Goal: Task Accomplishment & Management: Manage account settings

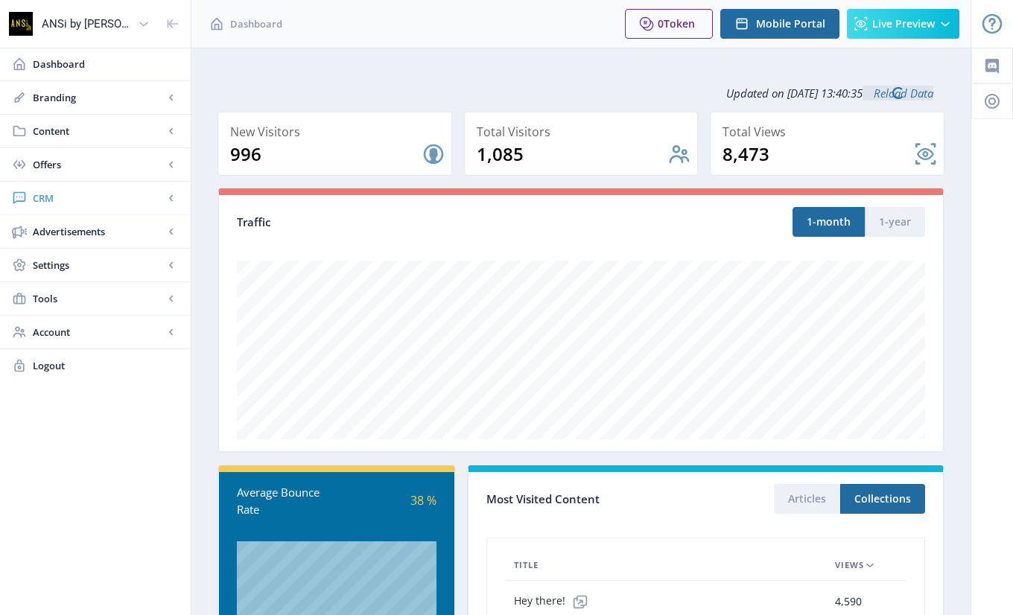
click at [48, 194] on span "CRM" at bounding box center [98, 198] width 131 height 15
click at [61, 224] on span "Readers" at bounding box center [112, 231] width 128 height 15
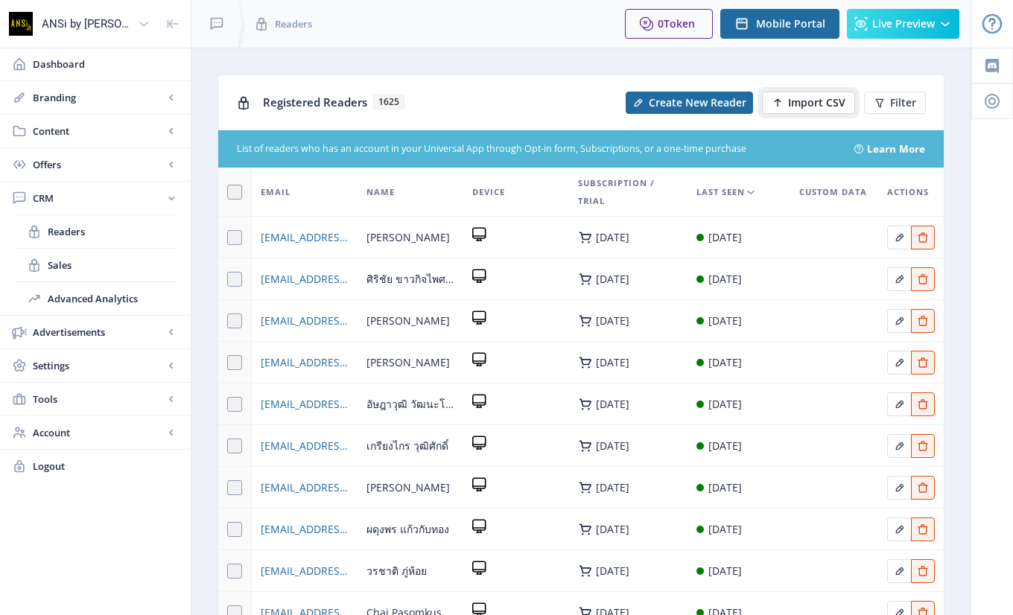
click at [796, 102] on span "Import CSV" at bounding box center [816, 103] width 57 height 12
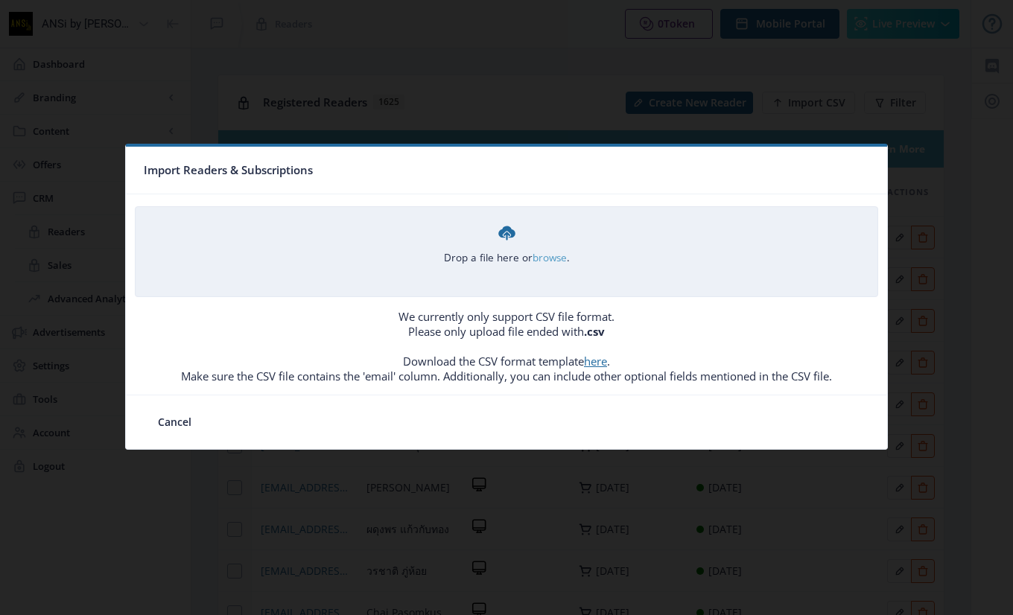
click at [0, 0] on link "browse" at bounding box center [0, 0] width 0 height 0
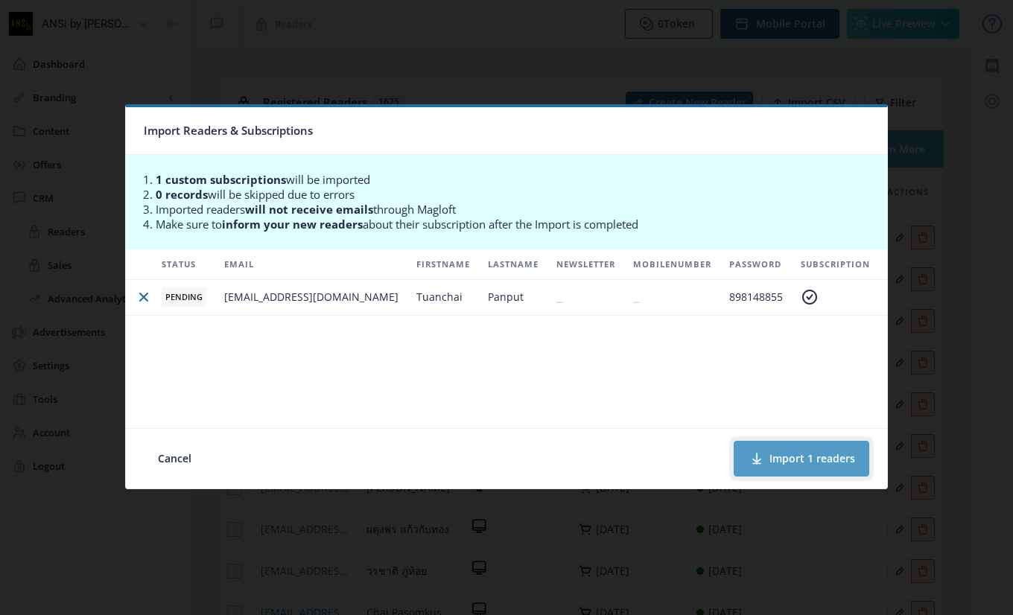
click at [805, 459] on button "Import 1 readers" at bounding box center [802, 459] width 136 height 36
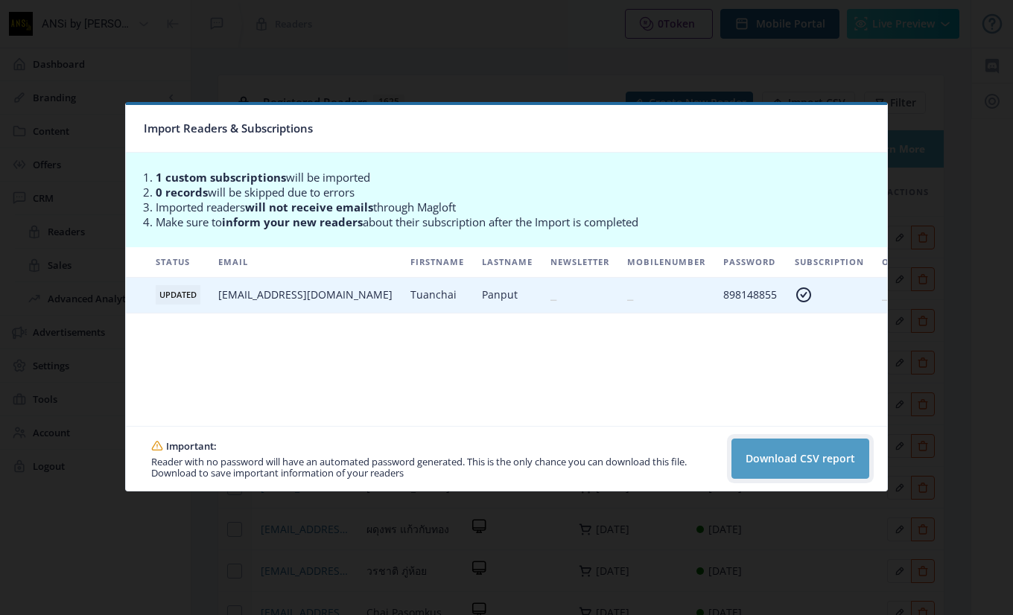
click at [770, 454] on button "Download CSV report" at bounding box center [801, 459] width 138 height 40
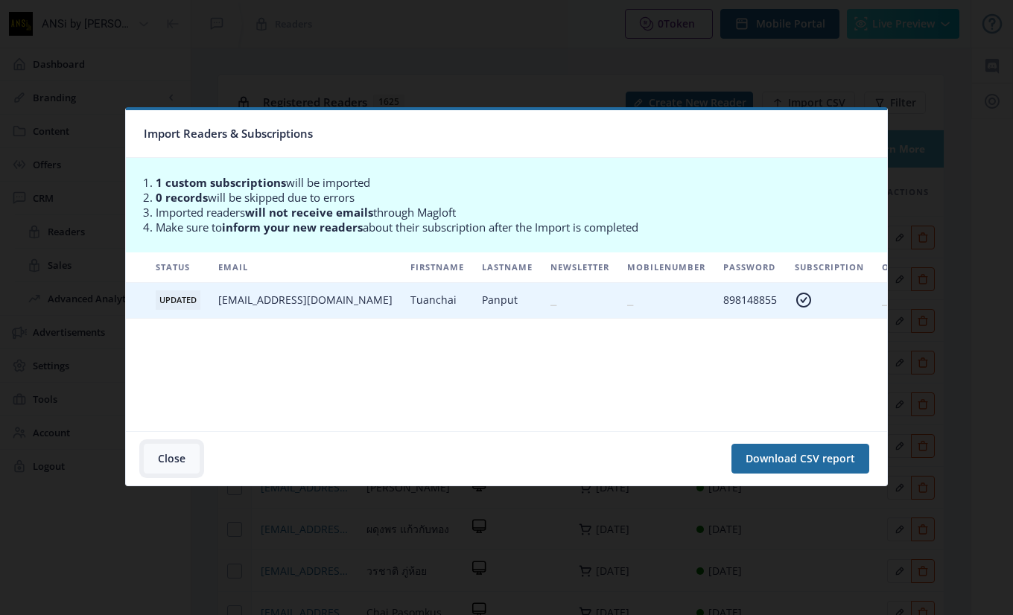
click at [169, 458] on button "Close" at bounding box center [172, 459] width 56 height 30
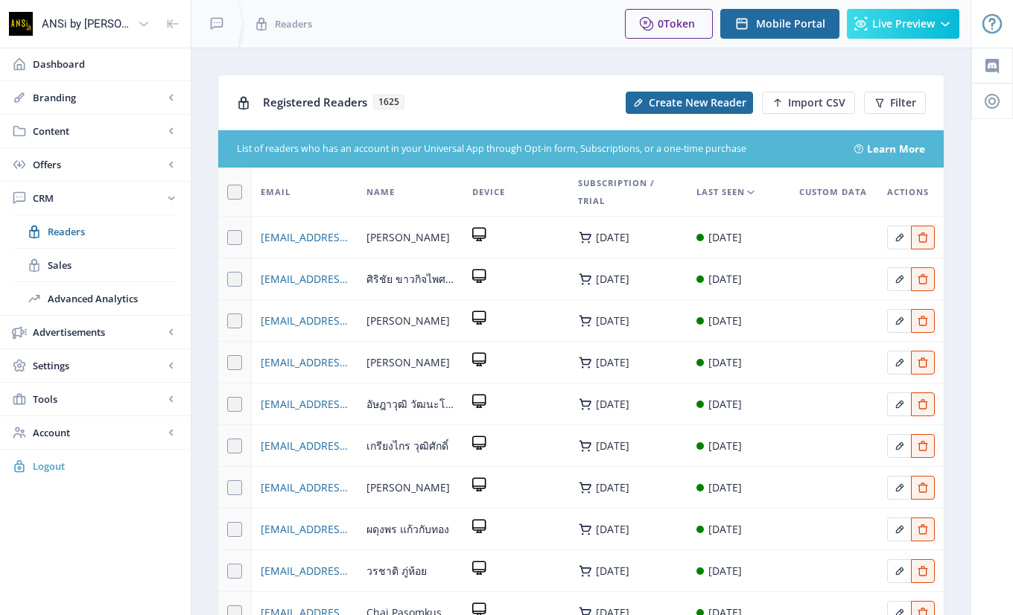
click at [45, 459] on span "Logout" at bounding box center [106, 466] width 146 height 15
